Goal: Information Seeking & Learning: Learn about a topic

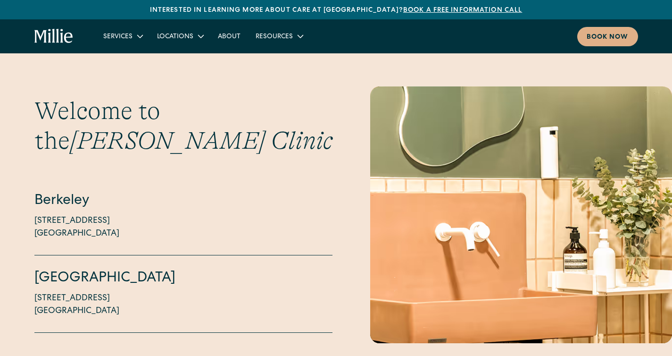
scroll to position [2544, 0]
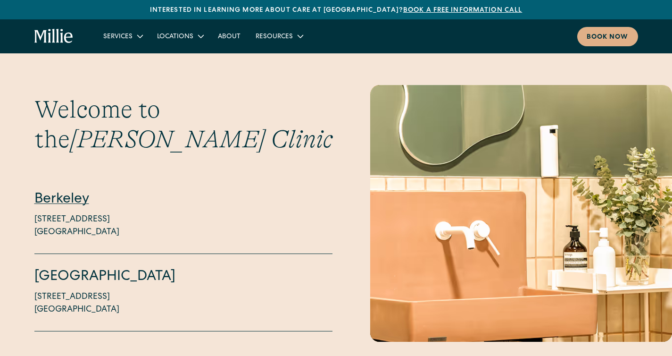
click at [53, 193] on link "Berkeley" at bounding box center [61, 200] width 55 height 14
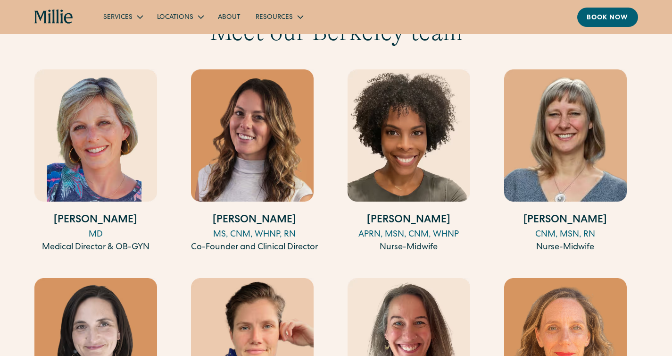
scroll to position [956, 0]
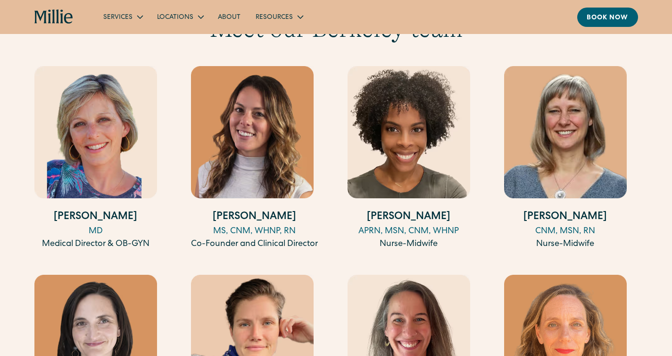
click at [580, 127] on img at bounding box center [565, 132] width 123 height 132
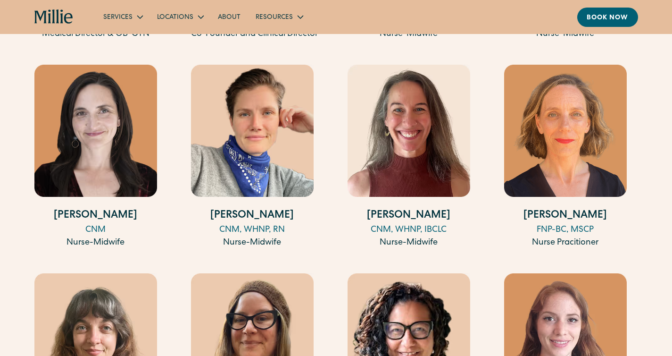
scroll to position [1165, 0]
click at [277, 116] on img at bounding box center [252, 131] width 123 height 132
click at [425, 146] on img at bounding box center [409, 131] width 123 height 132
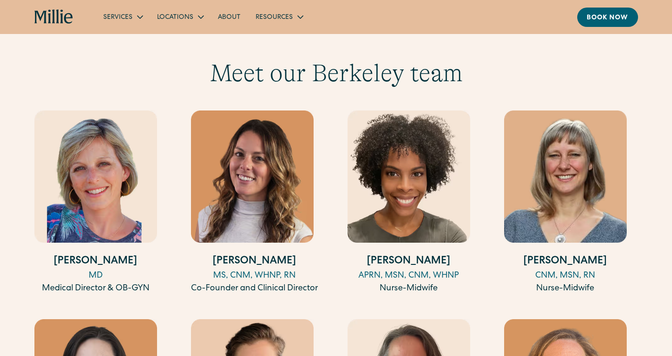
scroll to position [913, 0]
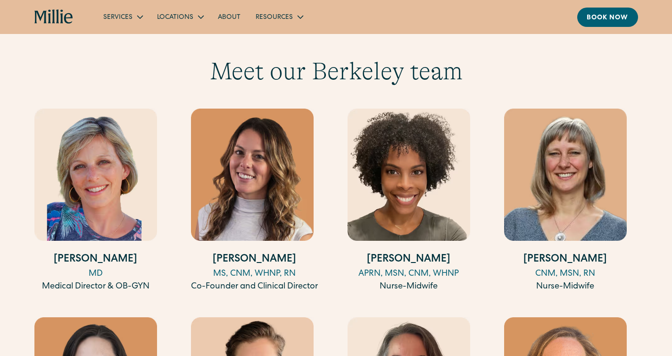
click at [238, 180] on img at bounding box center [252, 175] width 123 height 132
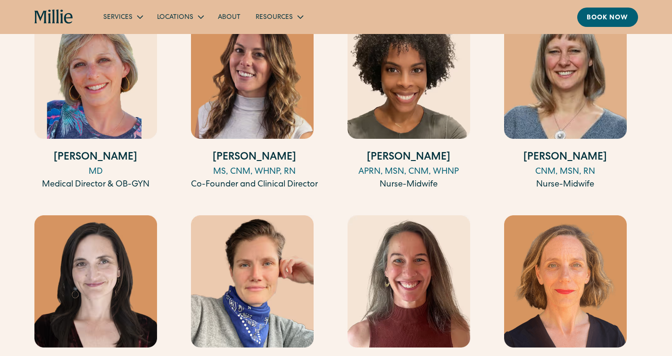
scroll to position [1014, 0]
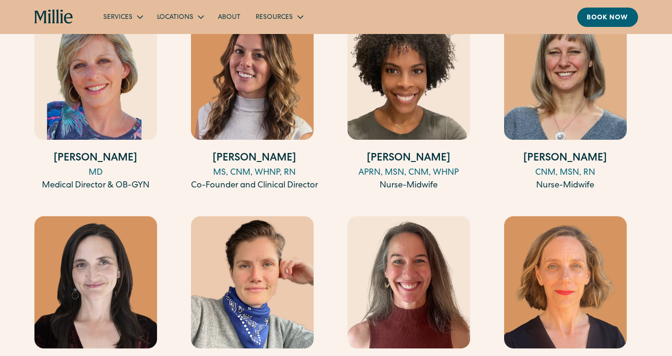
click at [429, 76] on img at bounding box center [409, 74] width 123 height 132
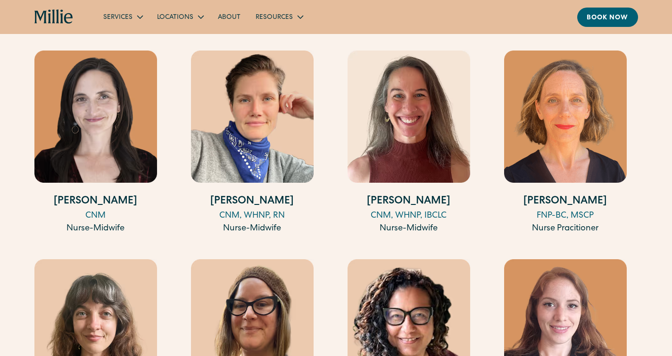
scroll to position [1181, 0]
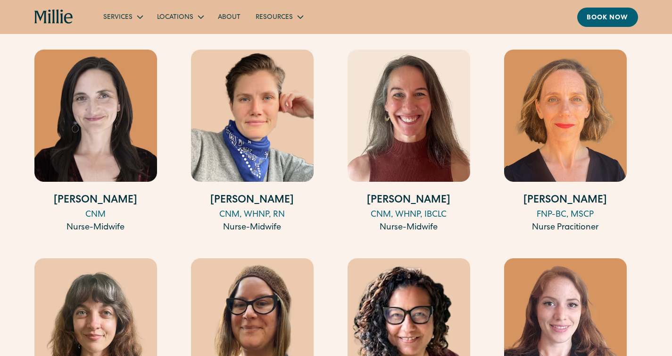
click at [549, 122] on img at bounding box center [565, 116] width 123 height 132
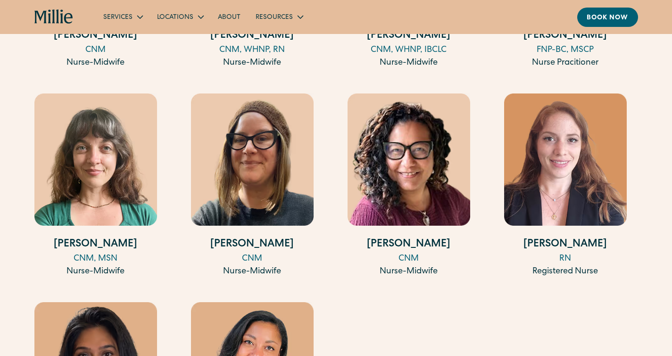
scroll to position [1349, 0]
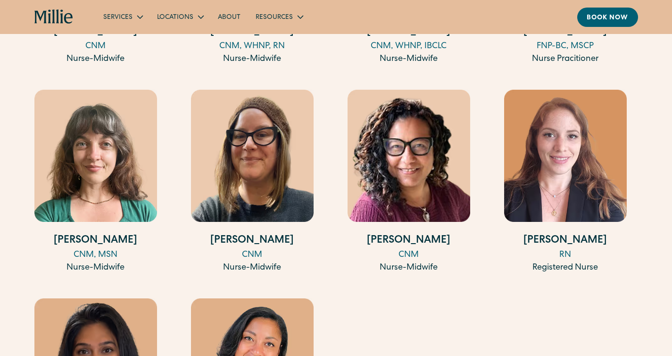
click at [137, 161] on img at bounding box center [95, 156] width 123 height 132
click at [283, 157] on img at bounding box center [252, 156] width 123 height 132
click at [419, 185] on img at bounding box center [409, 156] width 123 height 132
click at [588, 194] on img at bounding box center [565, 156] width 123 height 132
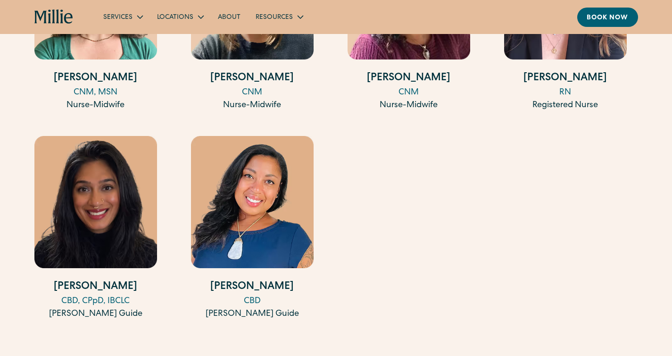
scroll to position [1513, 0]
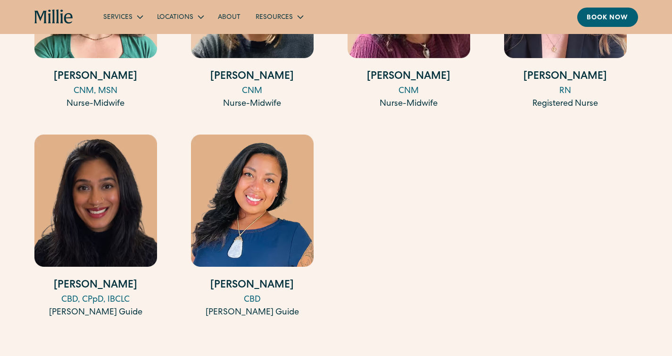
click at [127, 176] on img at bounding box center [95, 200] width 123 height 132
click at [252, 174] on img at bounding box center [252, 200] width 123 height 132
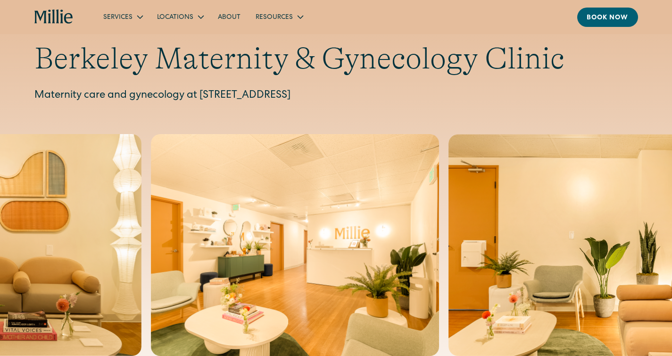
scroll to position [0, 0]
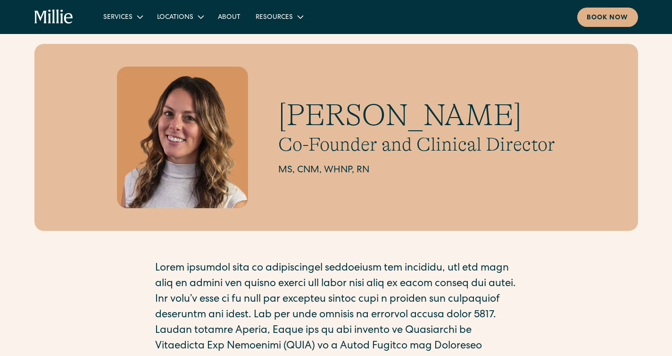
scroll to position [17, 0]
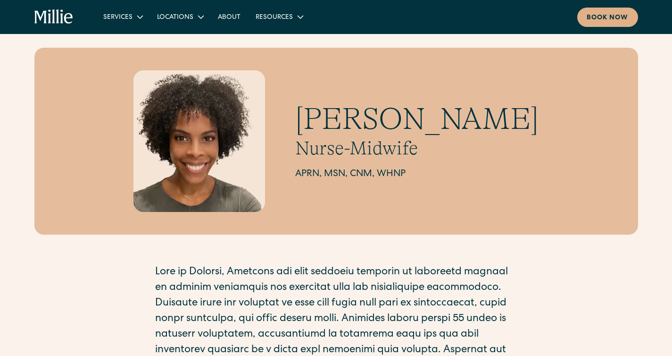
scroll to position [15, 0]
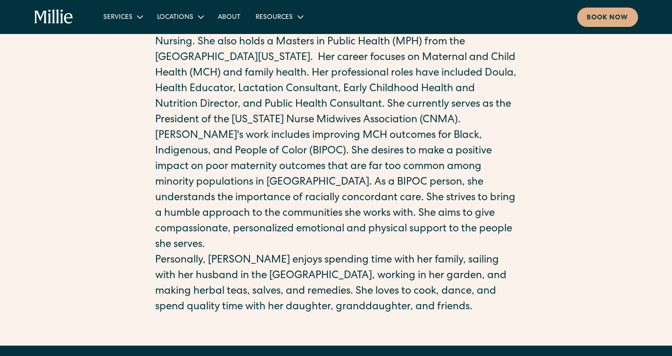
scroll to position [311, 0]
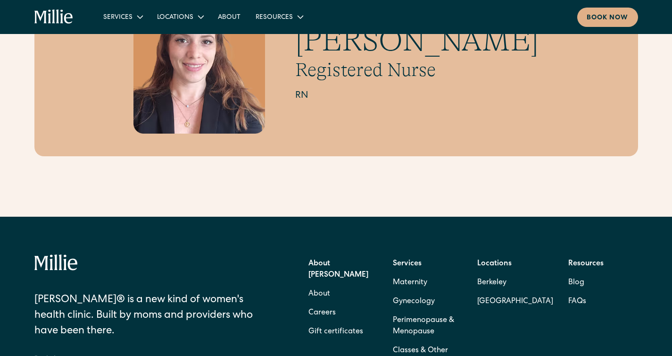
scroll to position [95, 0]
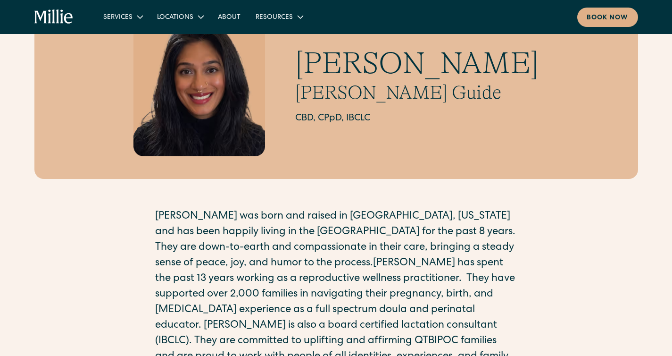
scroll to position [73, 0]
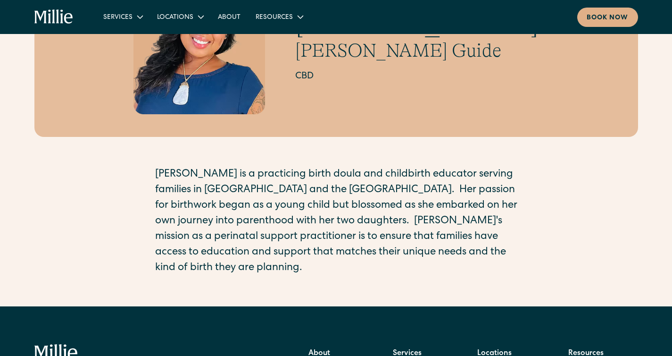
scroll to position [115, 0]
